Goal: Find specific page/section: Find specific page/section

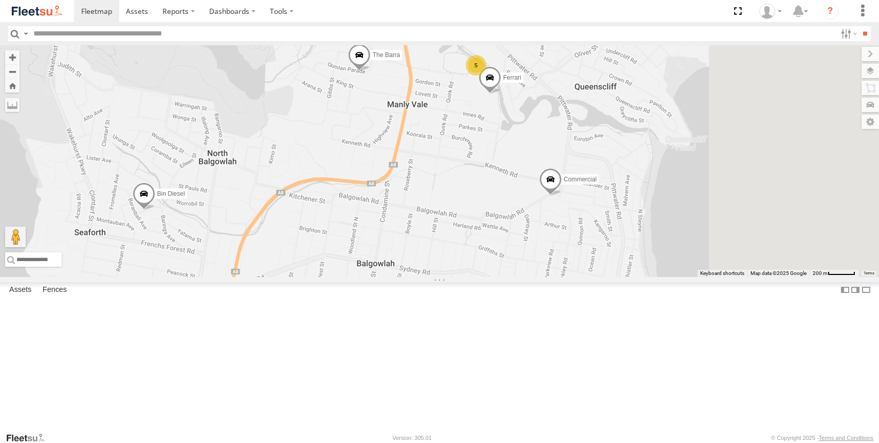
drag, startPoint x: 633, startPoint y: 228, endPoint x: 239, endPoint y: 328, distance: 407.3
click at [239, 328] on main "← Move left → Move right ↑ Move up ↓ Move down + Zoom in - Zoom out Home Jump l…" at bounding box center [439, 238] width 879 height 387
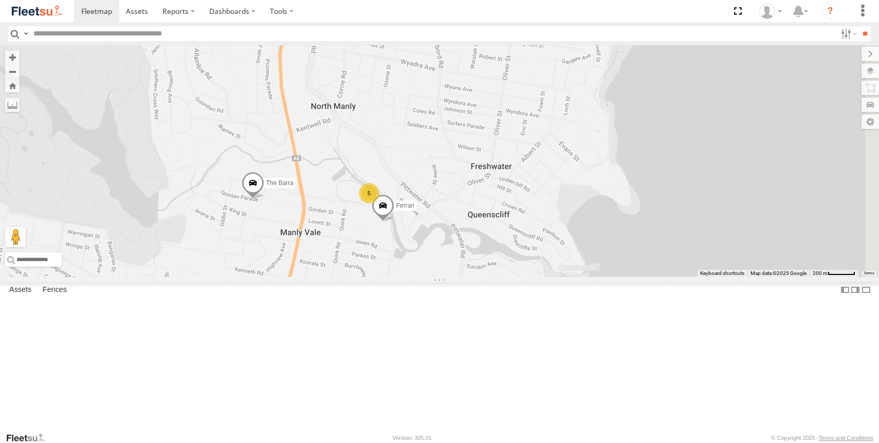
drag, startPoint x: 849, startPoint y: 219, endPoint x: 581, endPoint y: 332, distance: 290.3
click at [581, 277] on div "Blue DELTA Troopie Bin Diesel The Frog The Barra Big Red Commercial Moe 5 Ferra…" at bounding box center [439, 161] width 879 height 232
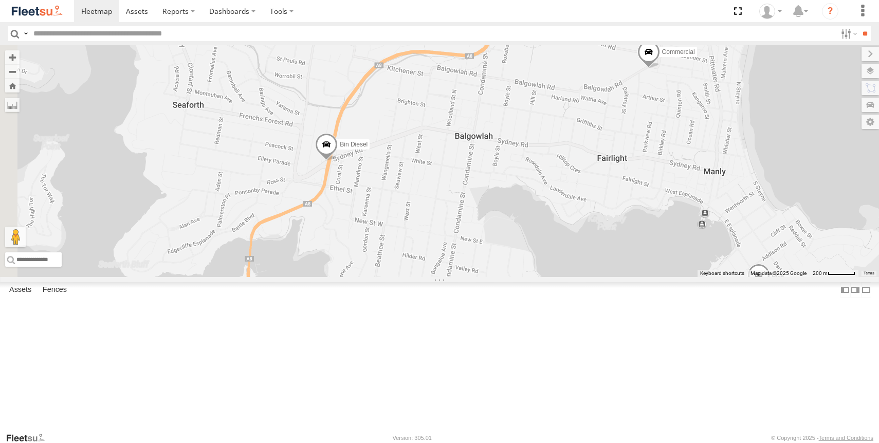
drag, startPoint x: 501, startPoint y: 243, endPoint x: 705, endPoint y: -17, distance: 331.0
click at [705, 0] on html at bounding box center [439, 221] width 879 height 443
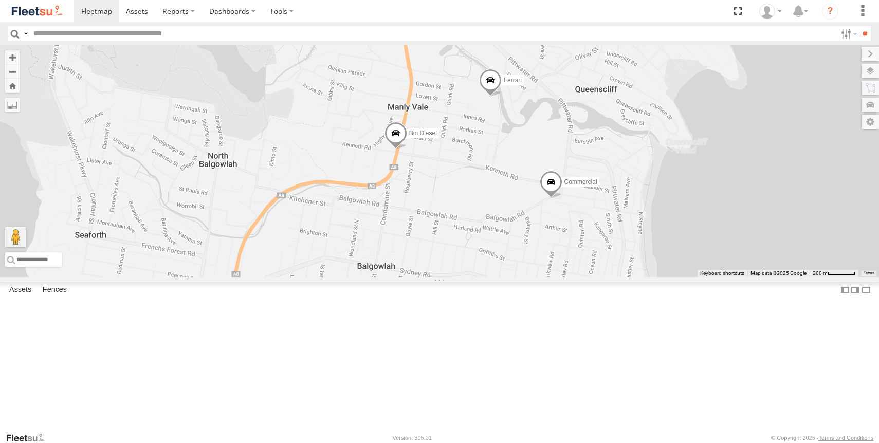
drag, startPoint x: 410, startPoint y: 168, endPoint x: 313, endPoint y: 300, distance: 164.3
click at [314, 277] on div "Blue Ferrari Bin Diesel Commercial" at bounding box center [439, 161] width 879 height 232
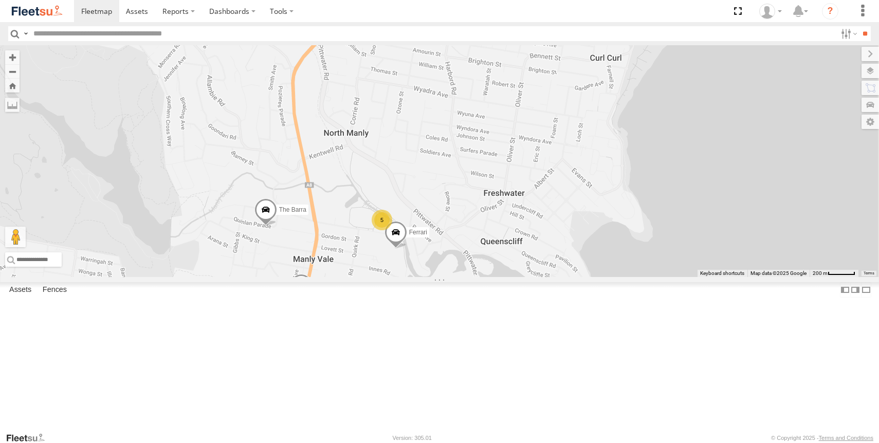
drag, startPoint x: 665, startPoint y: 91, endPoint x: 569, endPoint y: 243, distance: 179.5
click at [569, 243] on div "Blue Ferrari Bin Diesel Commercial 5 The Barra" at bounding box center [439, 161] width 879 height 232
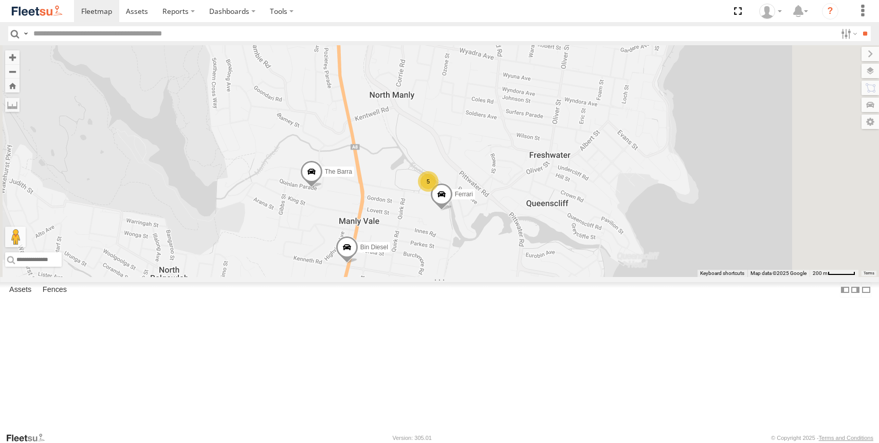
drag, startPoint x: 512, startPoint y: 350, endPoint x: 511, endPoint y: 231, distance: 118.2
click at [511, 231] on div "Blue DELTA Troopie Bin Diesel The Frog The Barra Big Red Commercial Moe 5 Ferra…" at bounding box center [439, 161] width 879 height 232
